Goal: Transaction & Acquisition: Purchase product/service

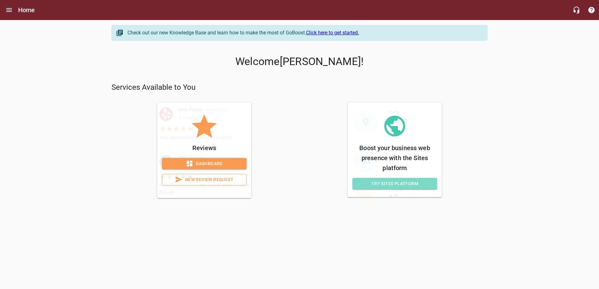
click at [396, 182] on span "Try Sites Platform" at bounding box center [394, 184] width 75 height 8
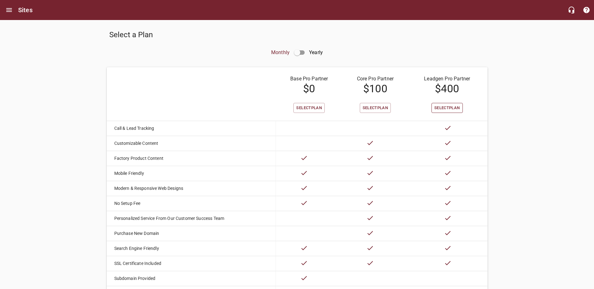
click at [447, 112] on button "Select Plan" at bounding box center [447, 108] width 31 height 10
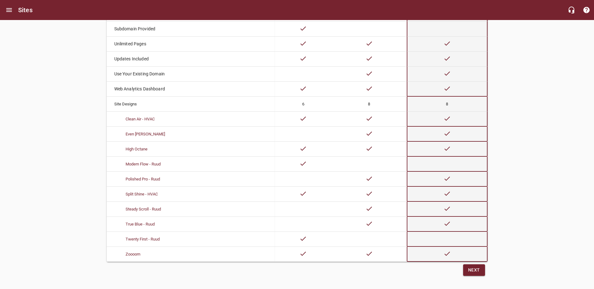
scroll to position [260, 0]
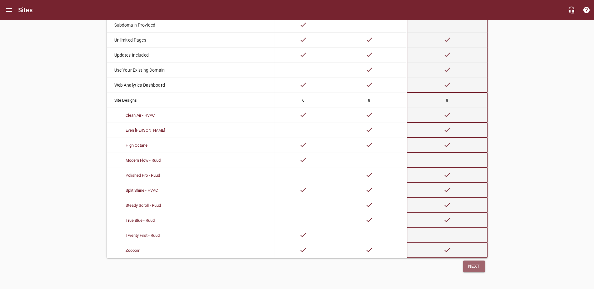
click at [477, 266] on span "Next" at bounding box center [474, 267] width 12 height 8
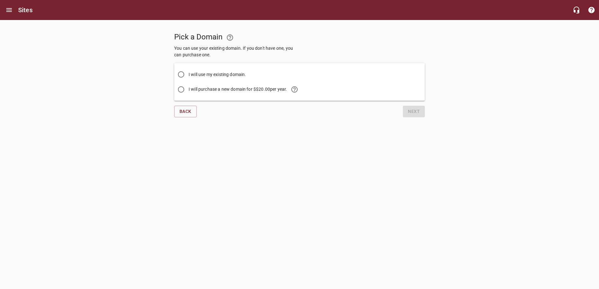
click at [182, 73] on input "I will use my existing domain." at bounding box center [181, 74] width 15 height 15
radio input "true"
click at [199, 103] on input "Existing Domain" at bounding box center [299, 107] width 243 height 10
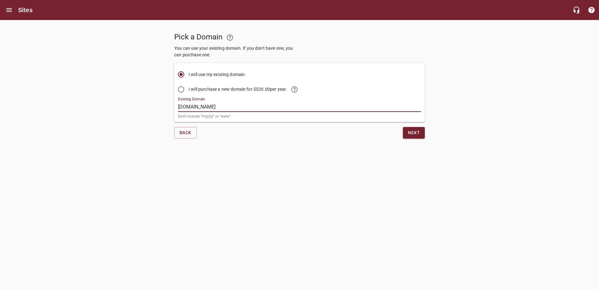
type input "[DOMAIN_NAME]"
click at [419, 134] on span "Next" at bounding box center [414, 133] width 12 height 8
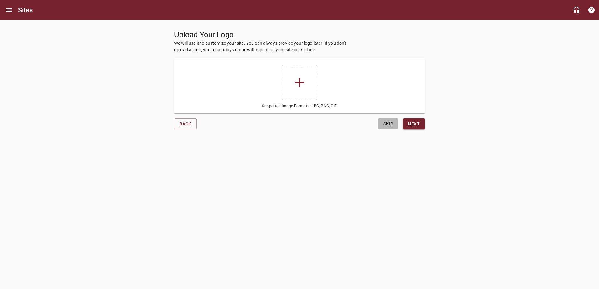
click at [389, 123] on span "Skip" at bounding box center [388, 124] width 15 height 8
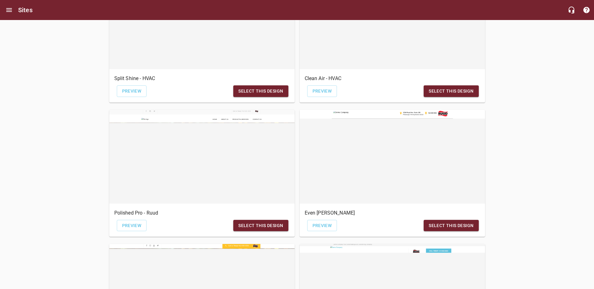
scroll to position [251, 0]
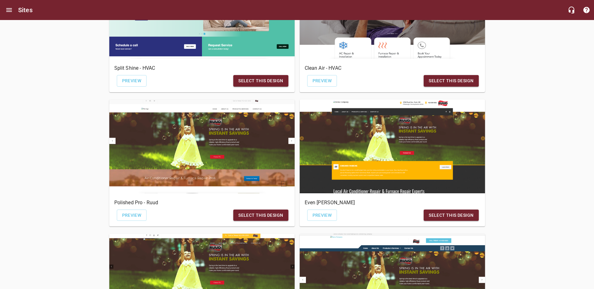
click at [454, 216] on span "Select this design" at bounding box center [451, 216] width 45 height 8
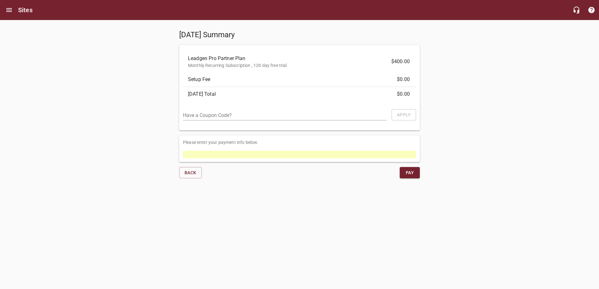
click at [413, 173] on span "Pay" at bounding box center [410, 173] width 10 height 8
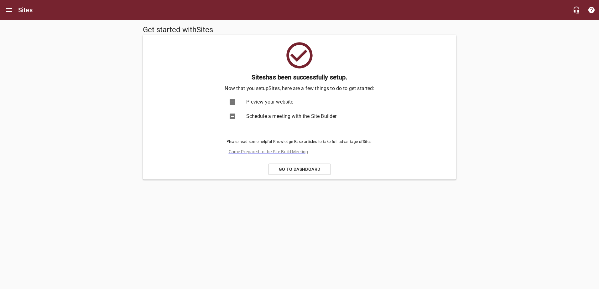
click at [256, 101] on span "Preview your website" at bounding box center [305, 102] width 119 height 8
click at [270, 117] on span "Schedule a meeting with the Site Builder" at bounding box center [305, 117] width 119 height 8
